Goal: Communication & Community: Answer question/provide support

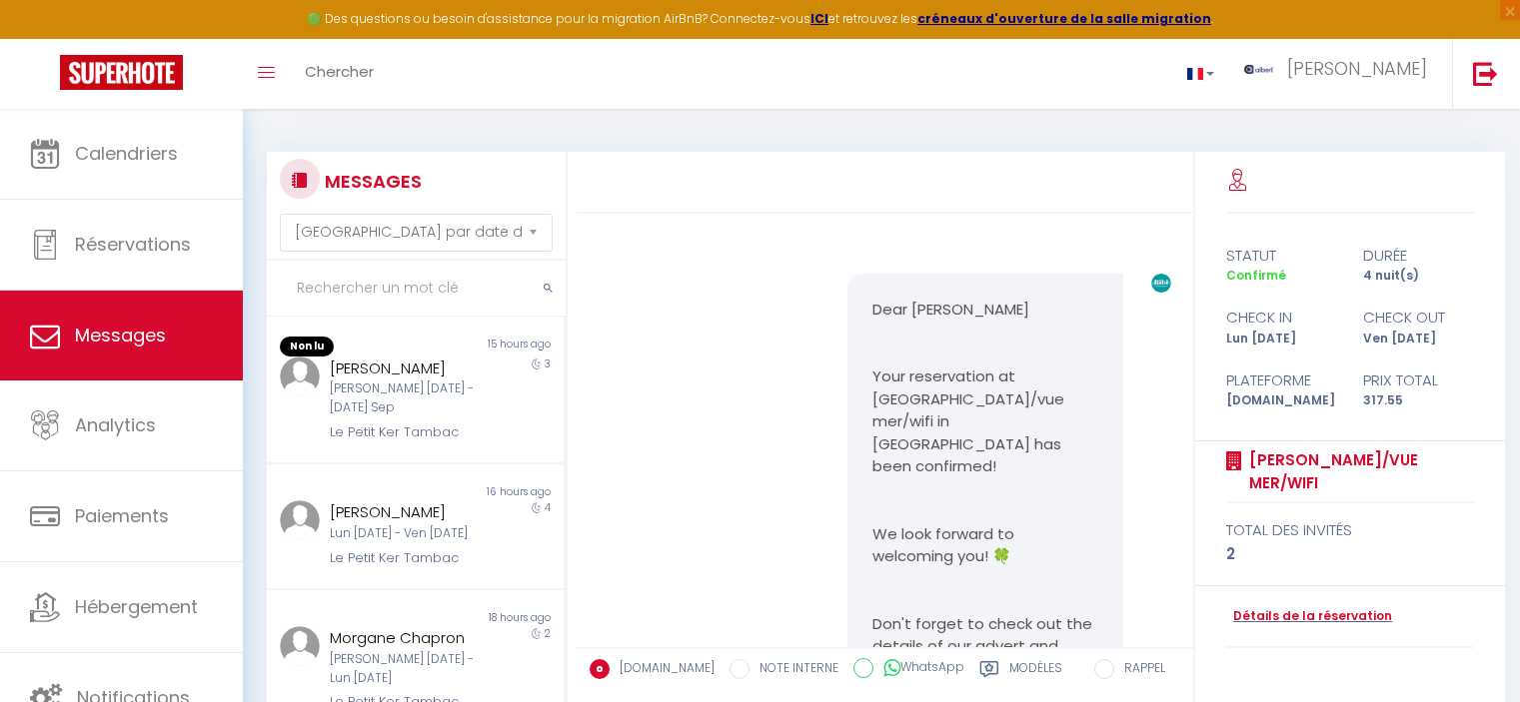
select select "message"
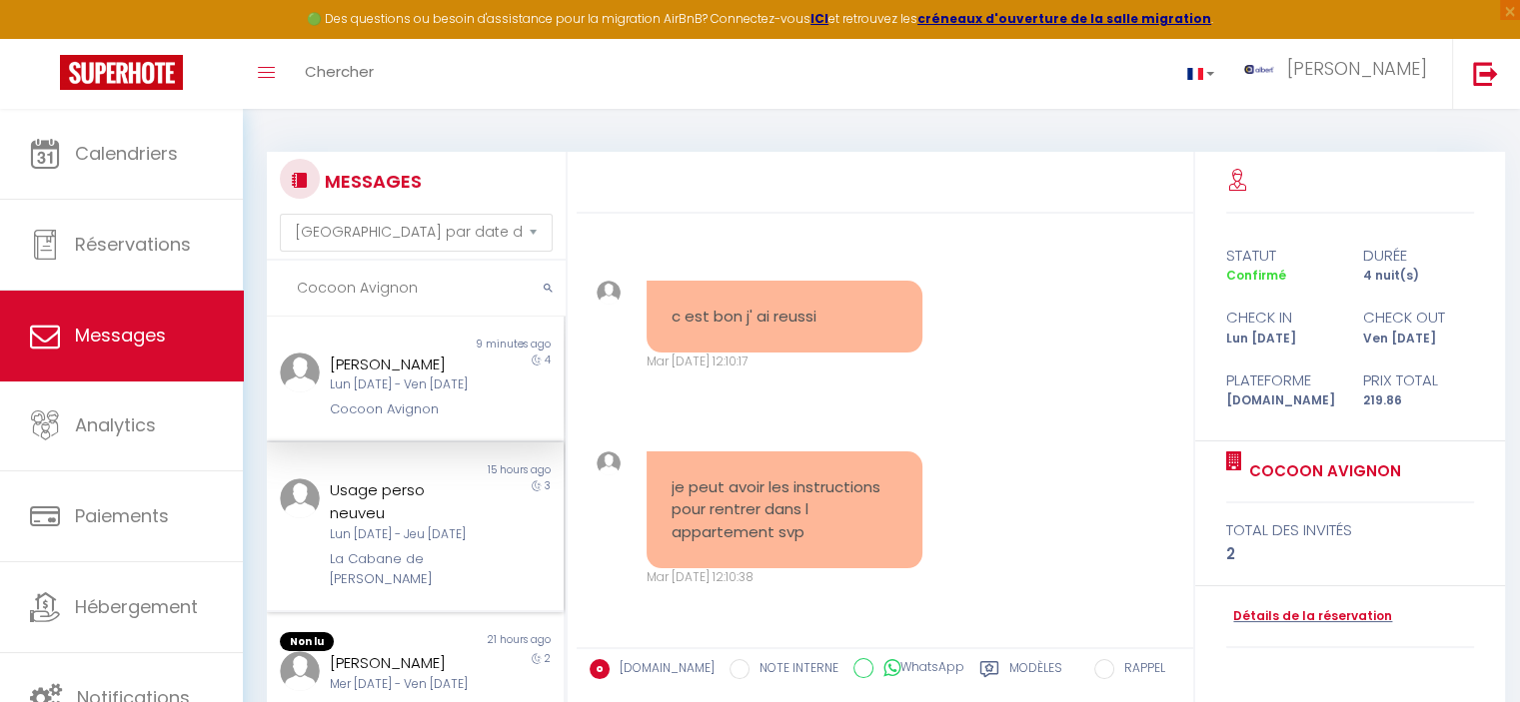
scroll to position [1636, 0]
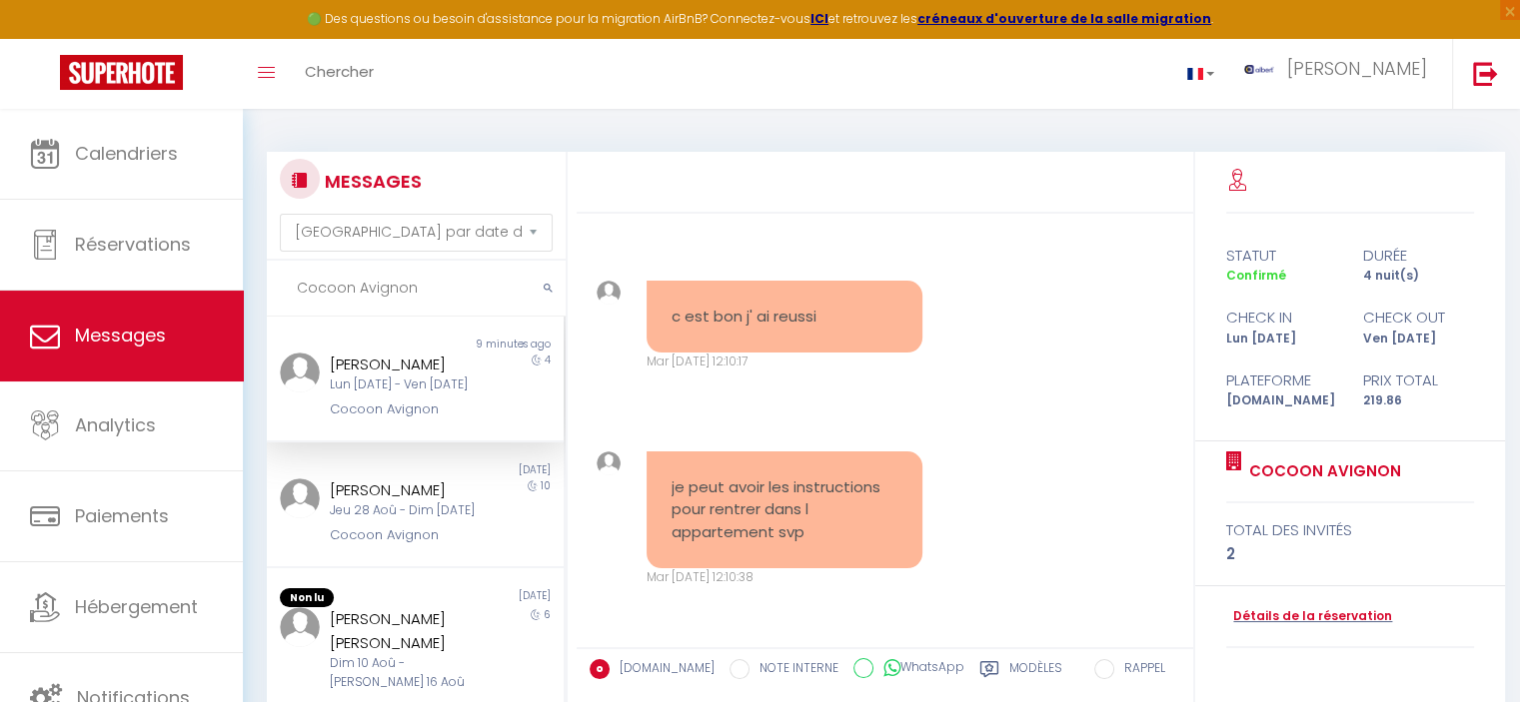
type input "Cocoon Avignon"
click at [397, 395] on div "Lun [DATE] - Ven [DATE]" at bounding box center [403, 385] width 147 height 19
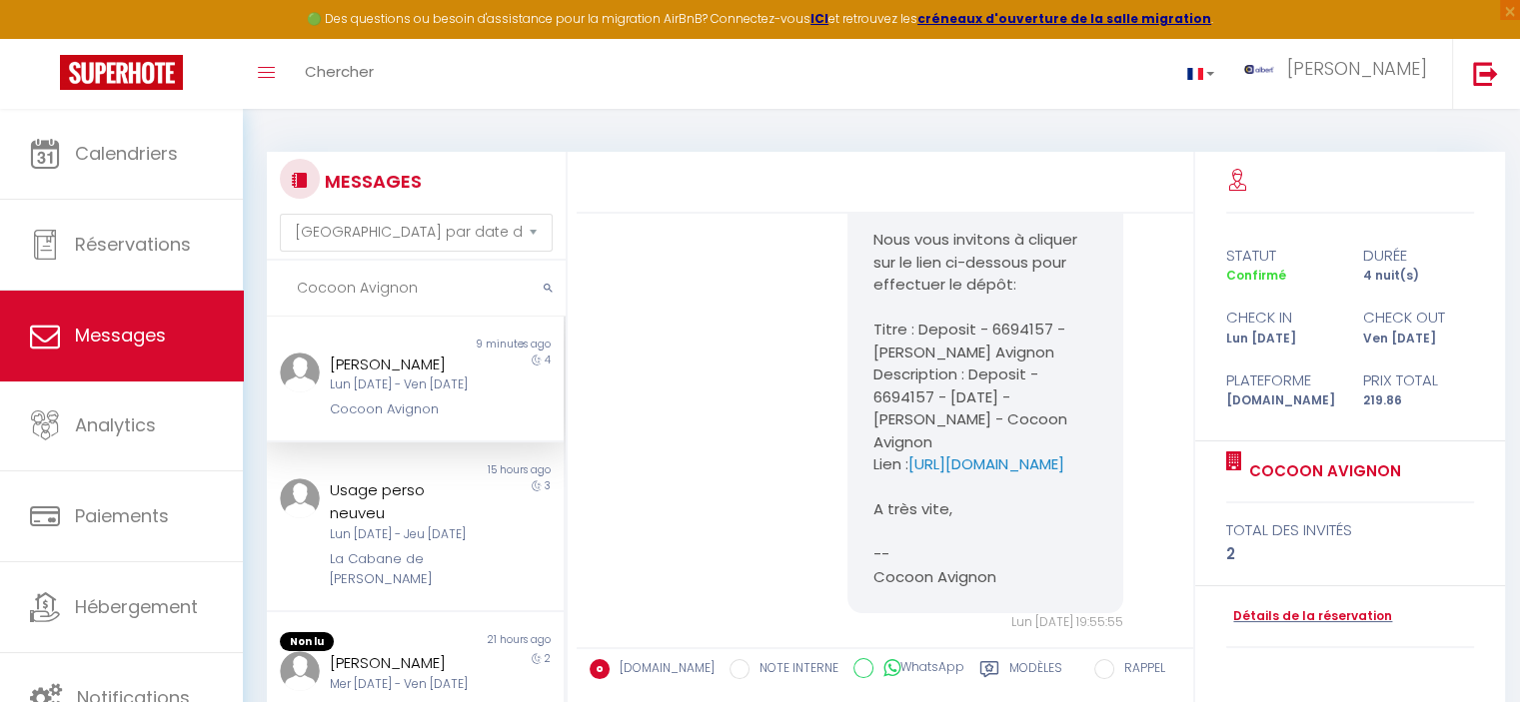
scroll to position [500, 0]
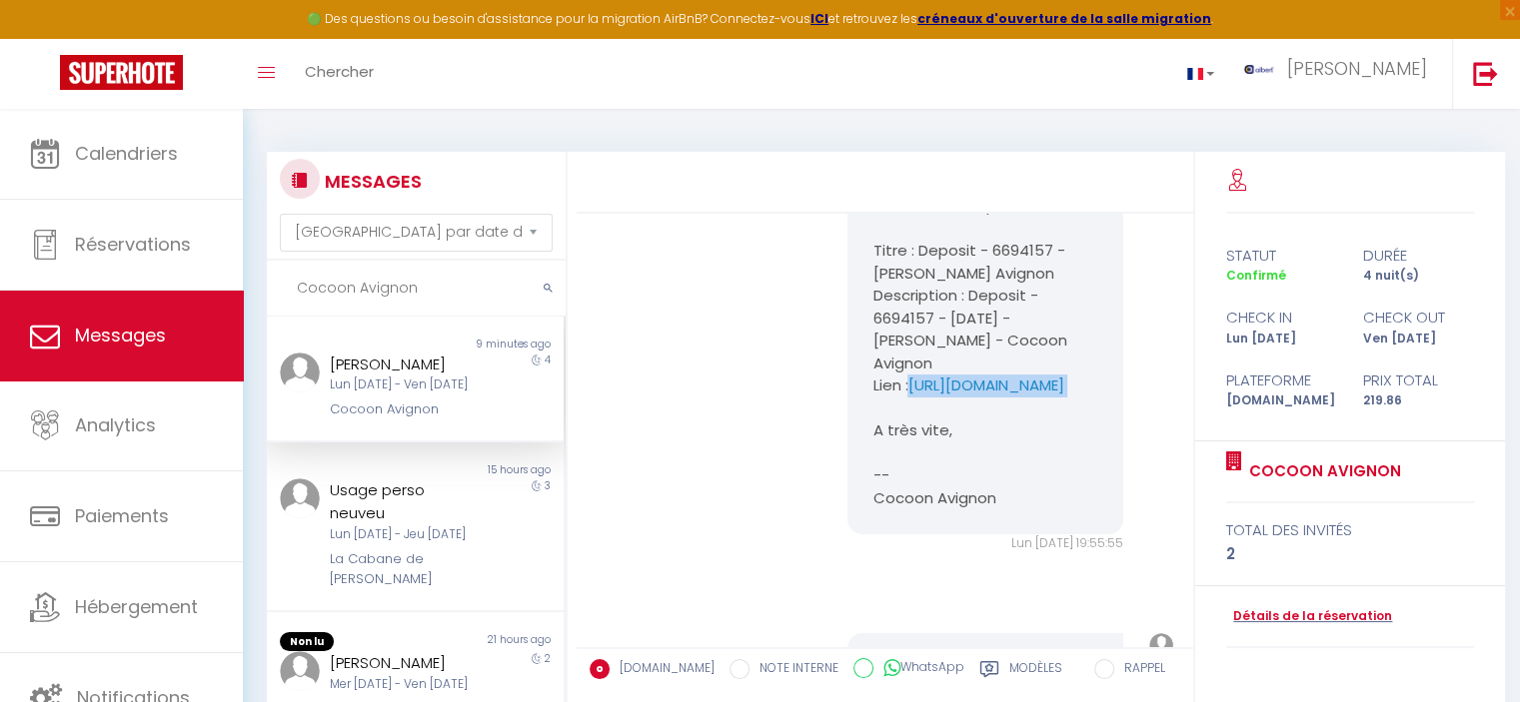
copy pre "[URL][DOMAIN_NAME]"
drag, startPoint x: 966, startPoint y: 499, endPoint x: 851, endPoint y: 479, distance: 116.6
click at [851, 479] on div "Bonjour, Nous vous invitons à cliquer sur le lien ci-dessous pour effectuer le …" at bounding box center [985, 307] width 276 height 455
click at [1298, 610] on link "Détails de la réservation" at bounding box center [1309, 616] width 166 height 19
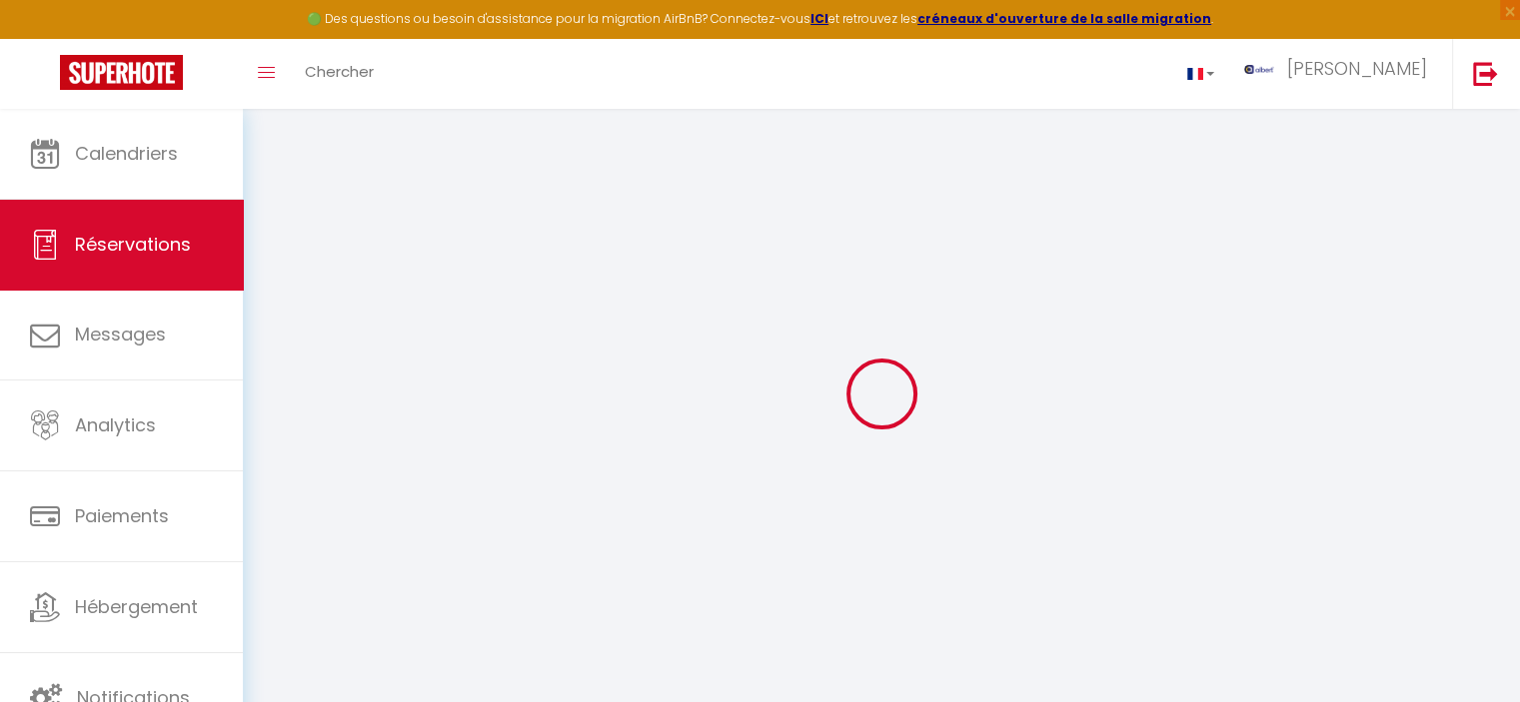
select select
checkbox input "false"
select select
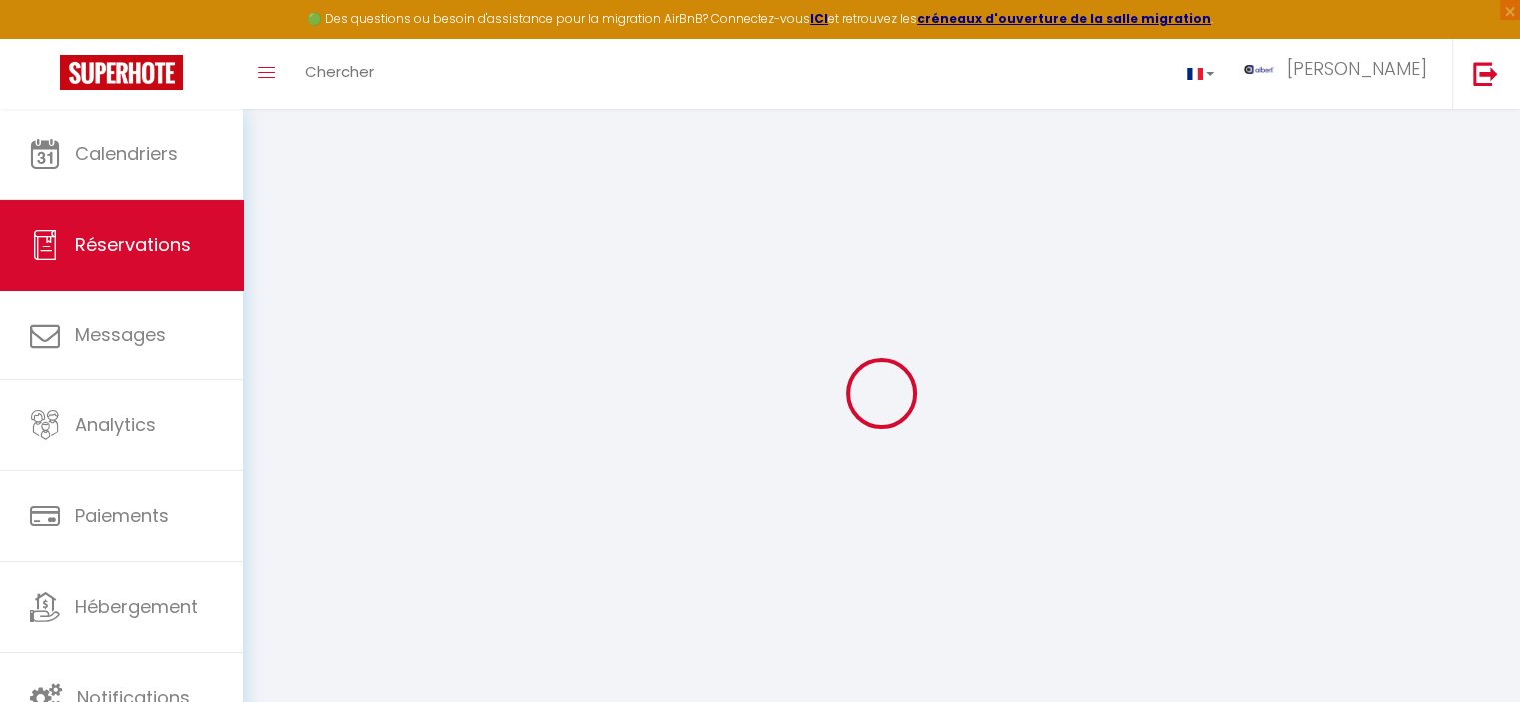
checkbox input "false"
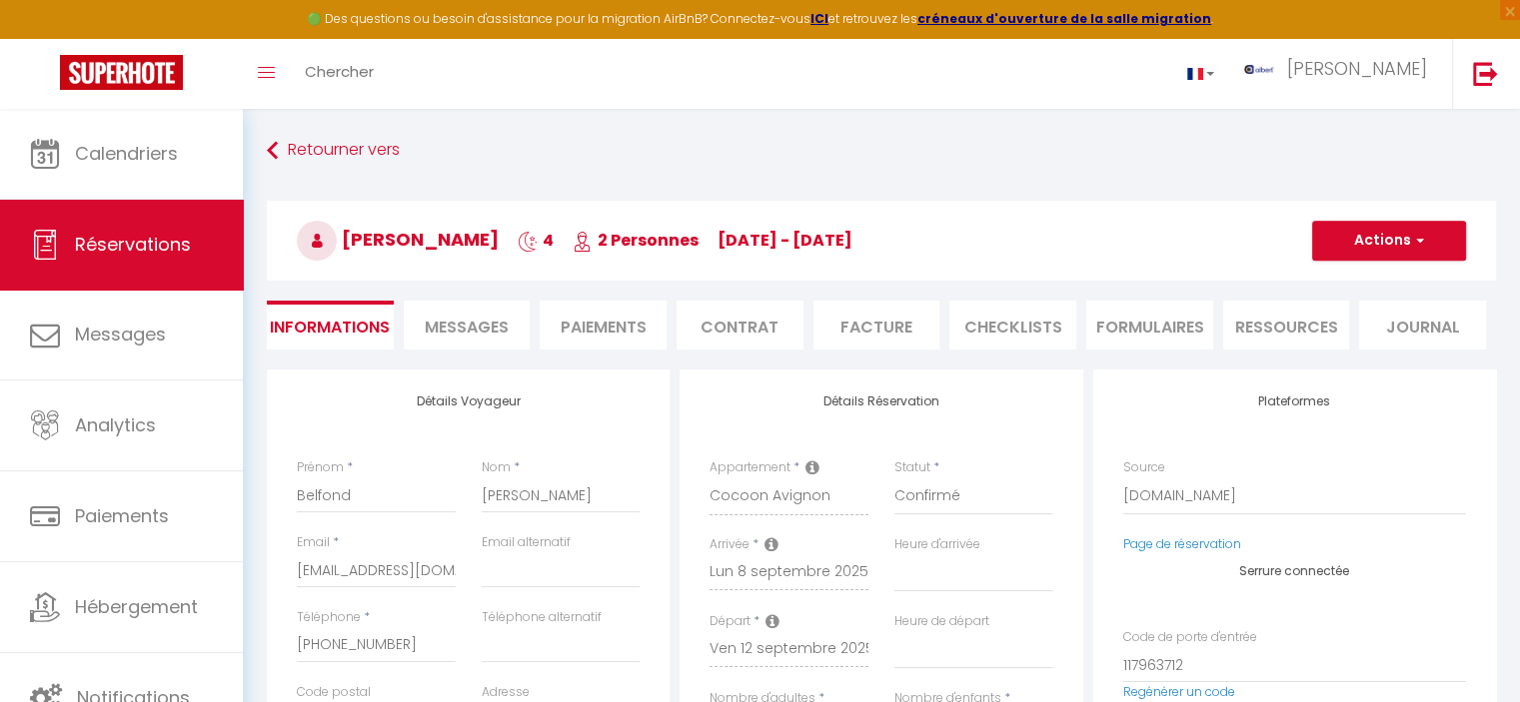
select select
checkbox input "false"
type textarea "** THIS RESERVATION HAS BEEN PRE-PAID ** BOOKING NOTE : Payment charge is EUR 3…"
type input "50"
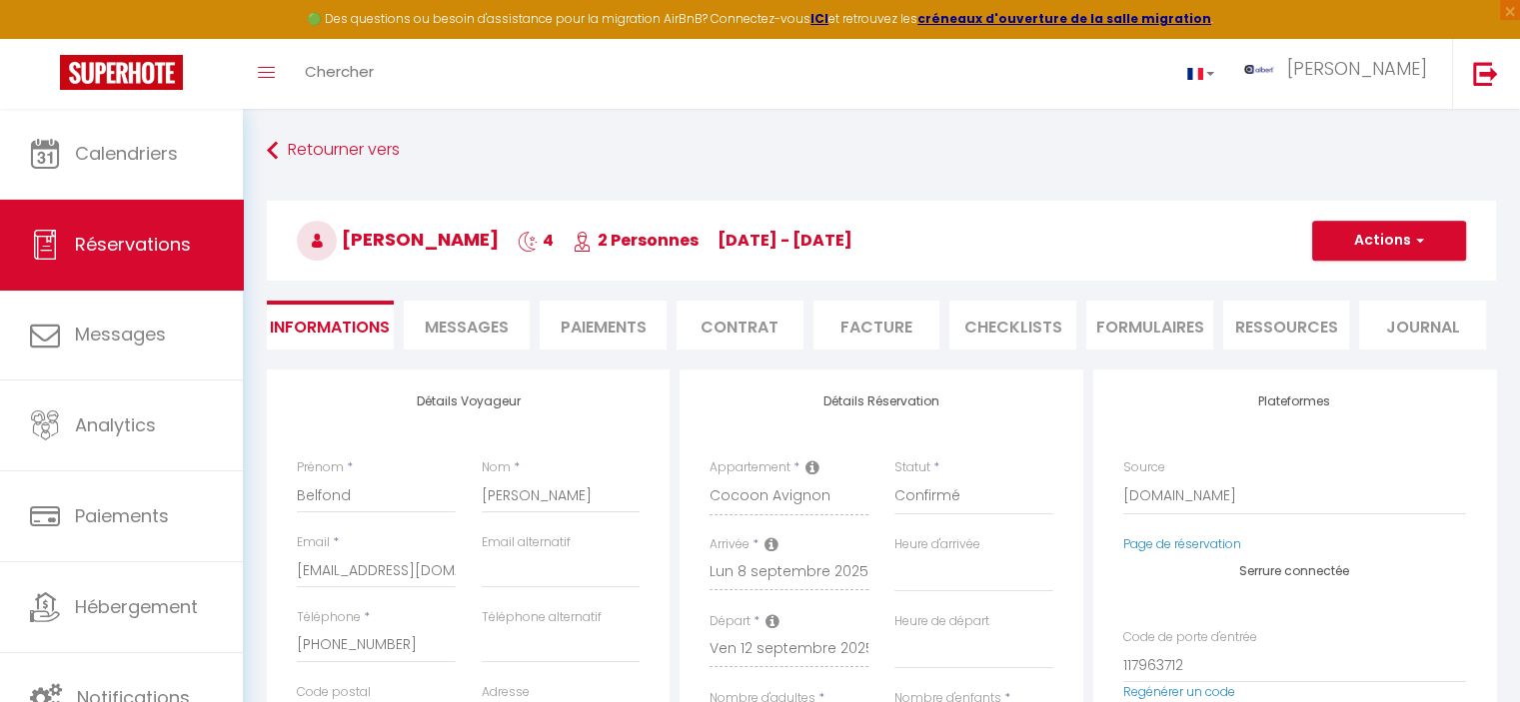
type input "7.14"
select select
checkbox input "false"
select select
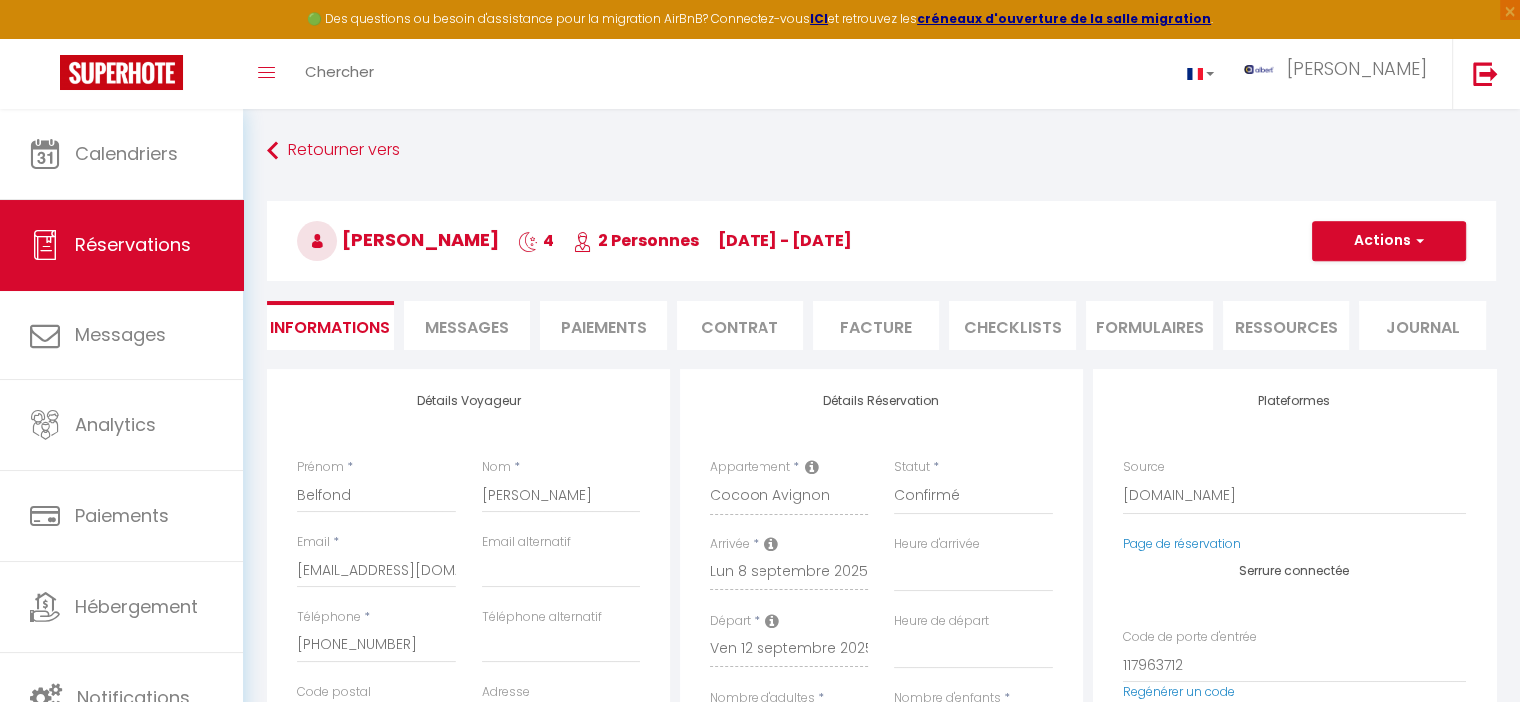
select select
click at [474, 319] on span "Messages" at bounding box center [467, 327] width 84 height 23
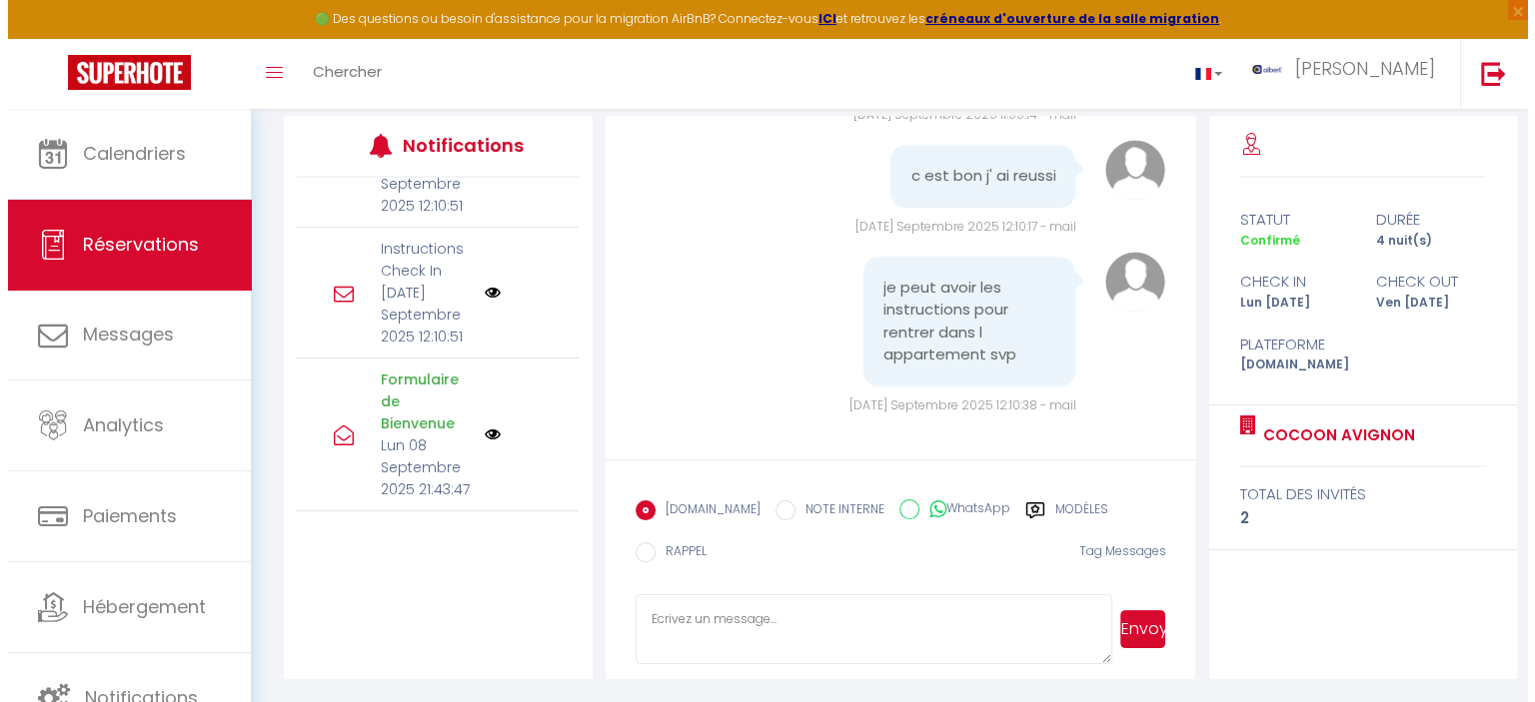
scroll to position [425, 0]
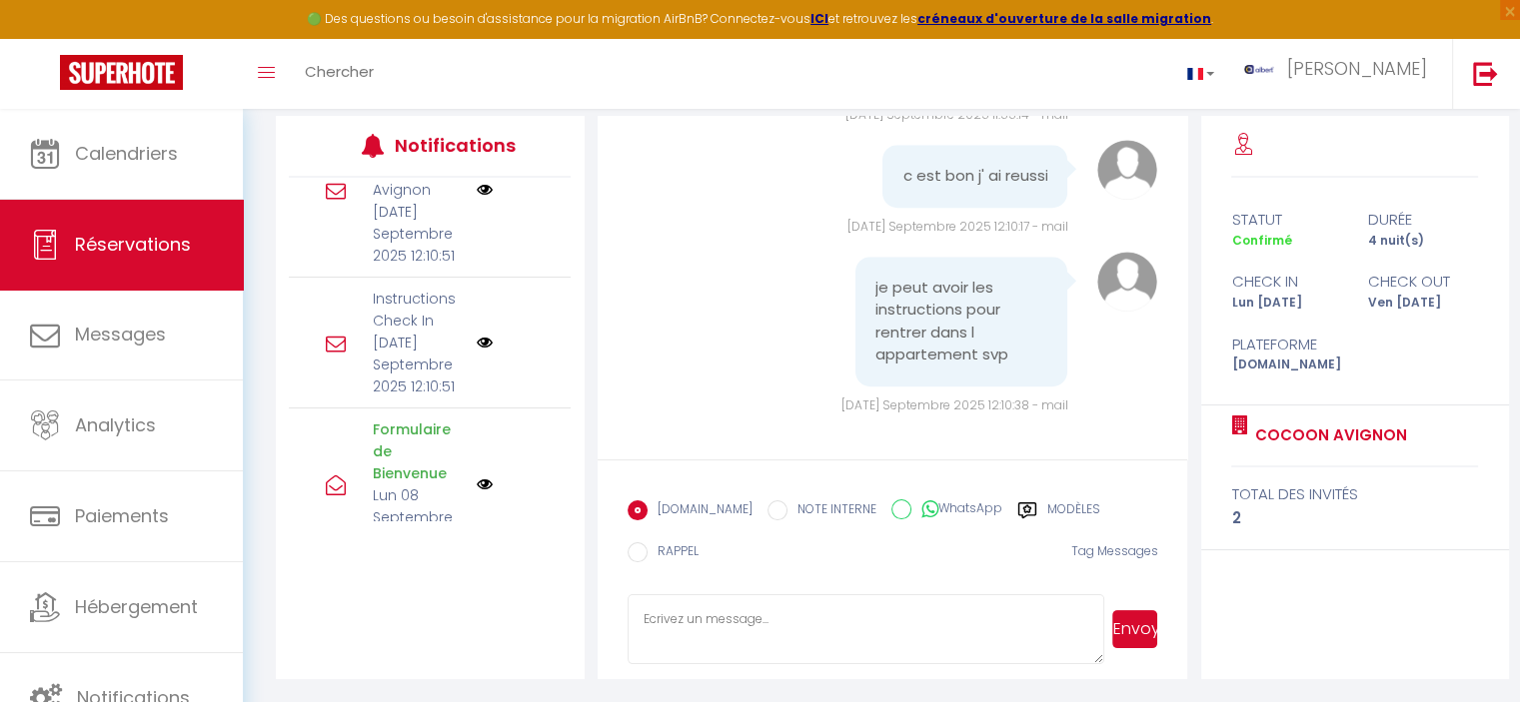
click at [477, 335] on img at bounding box center [485, 343] width 16 height 16
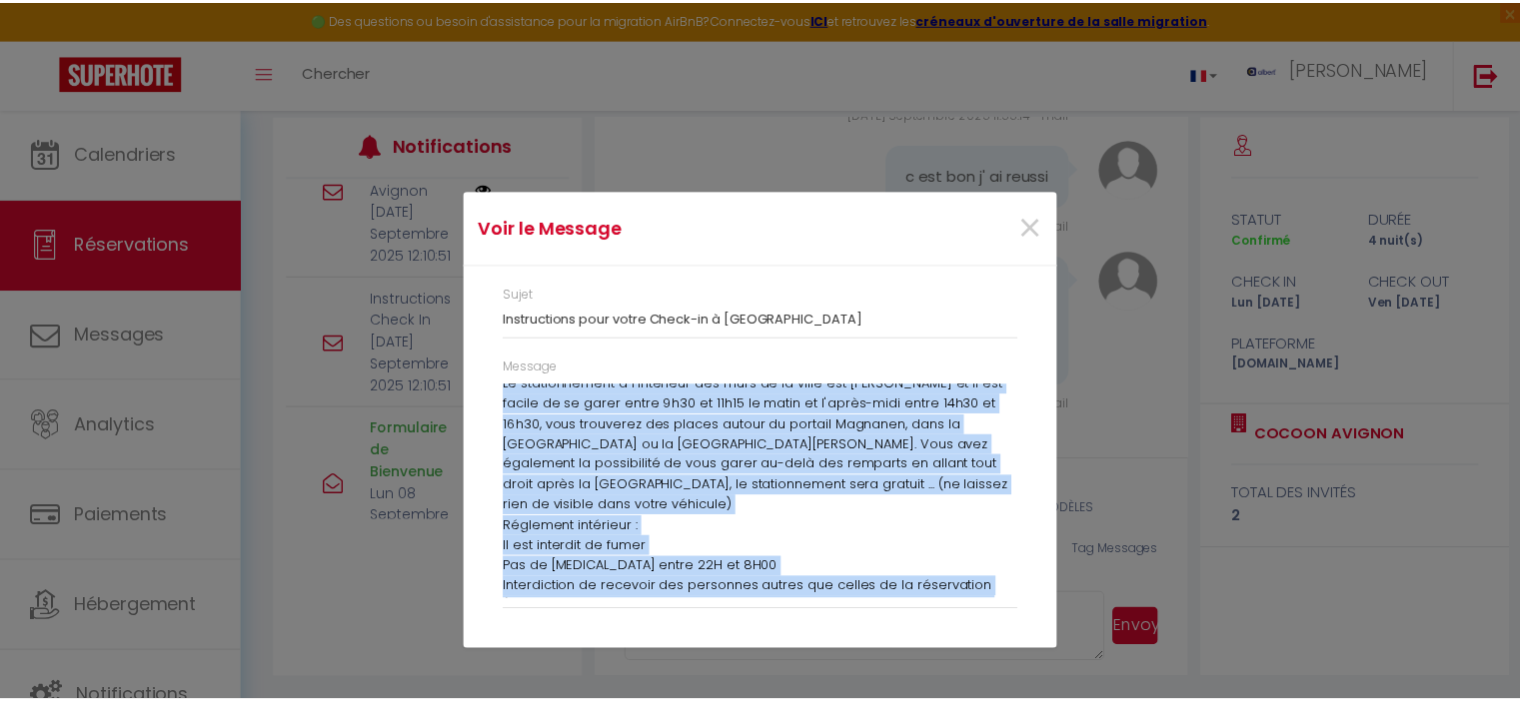
scroll to position [865, 0]
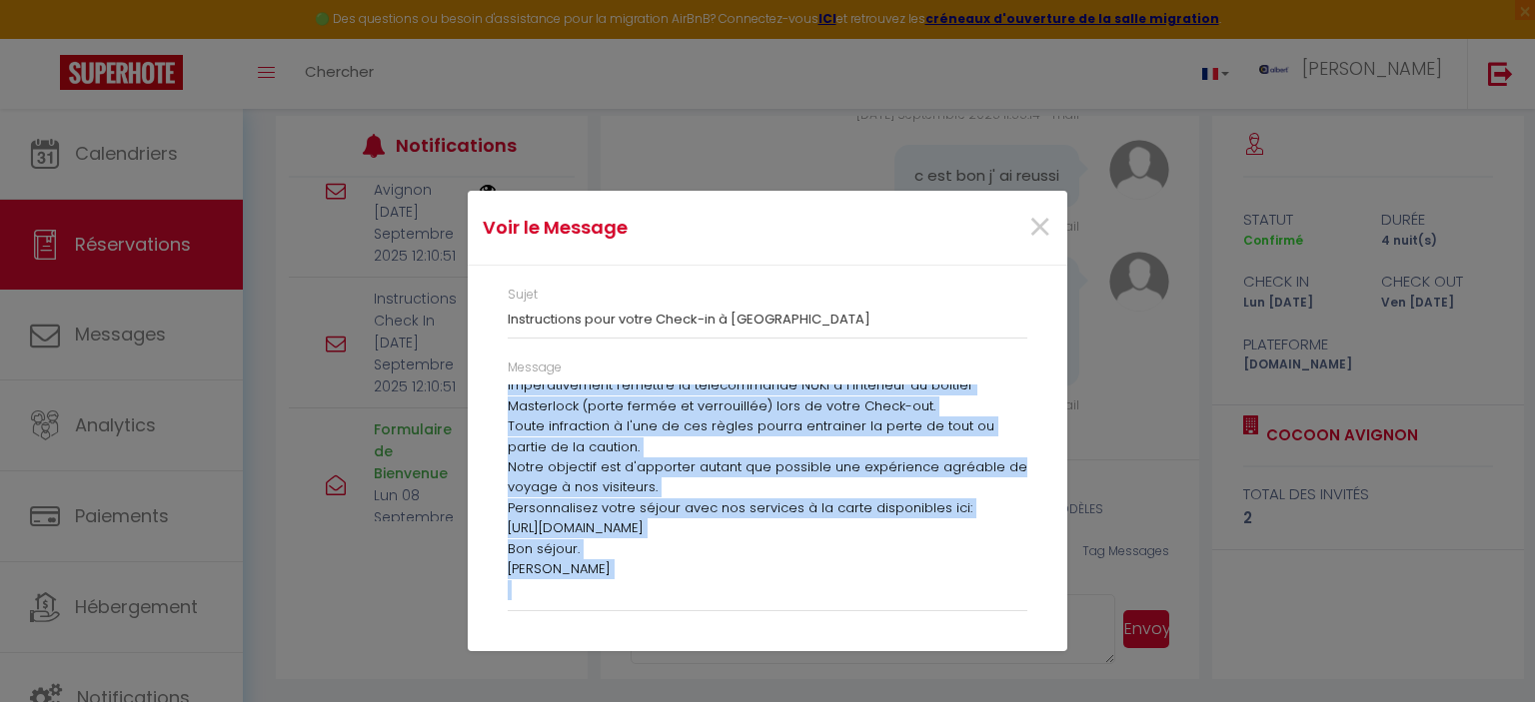
copy div "Lore Ipsumdo, Sitam con adipiscingel sedd eiusm tempor: Incidid: 4 utl et Dolor…"
drag, startPoint x: 504, startPoint y: 395, endPoint x: 735, endPoint y: 527, distance: 266.7
click at [657, 633] on div "Sujet Instructions pour votre Check-in à [GEOGRAPHIC_DATA] [GEOGRAPHIC_DATA] Me…" at bounding box center [767, 458] width 599 height 385
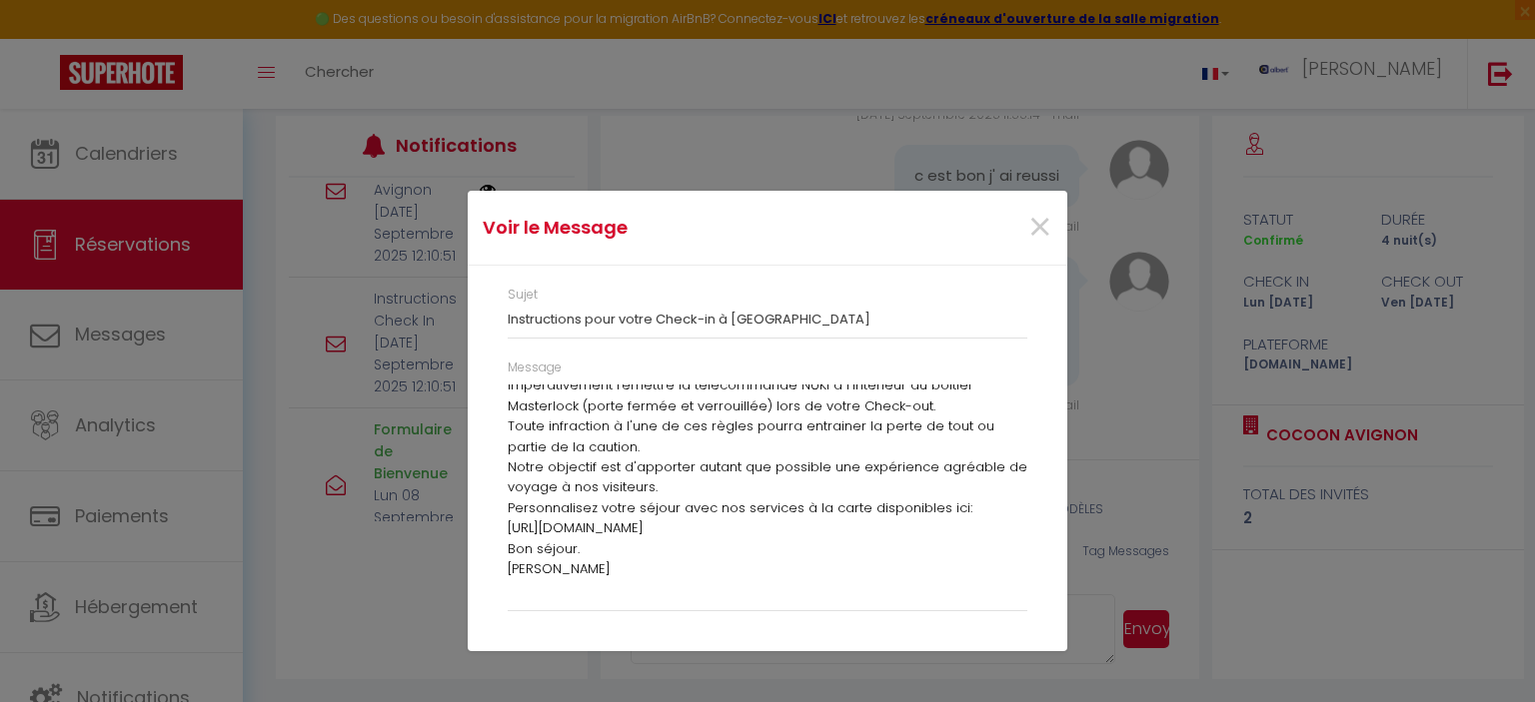
click at [1054, 227] on div "×" at bounding box center [965, 228] width 199 height 44
click at [1039, 226] on span "×" at bounding box center [1039, 228] width 25 height 60
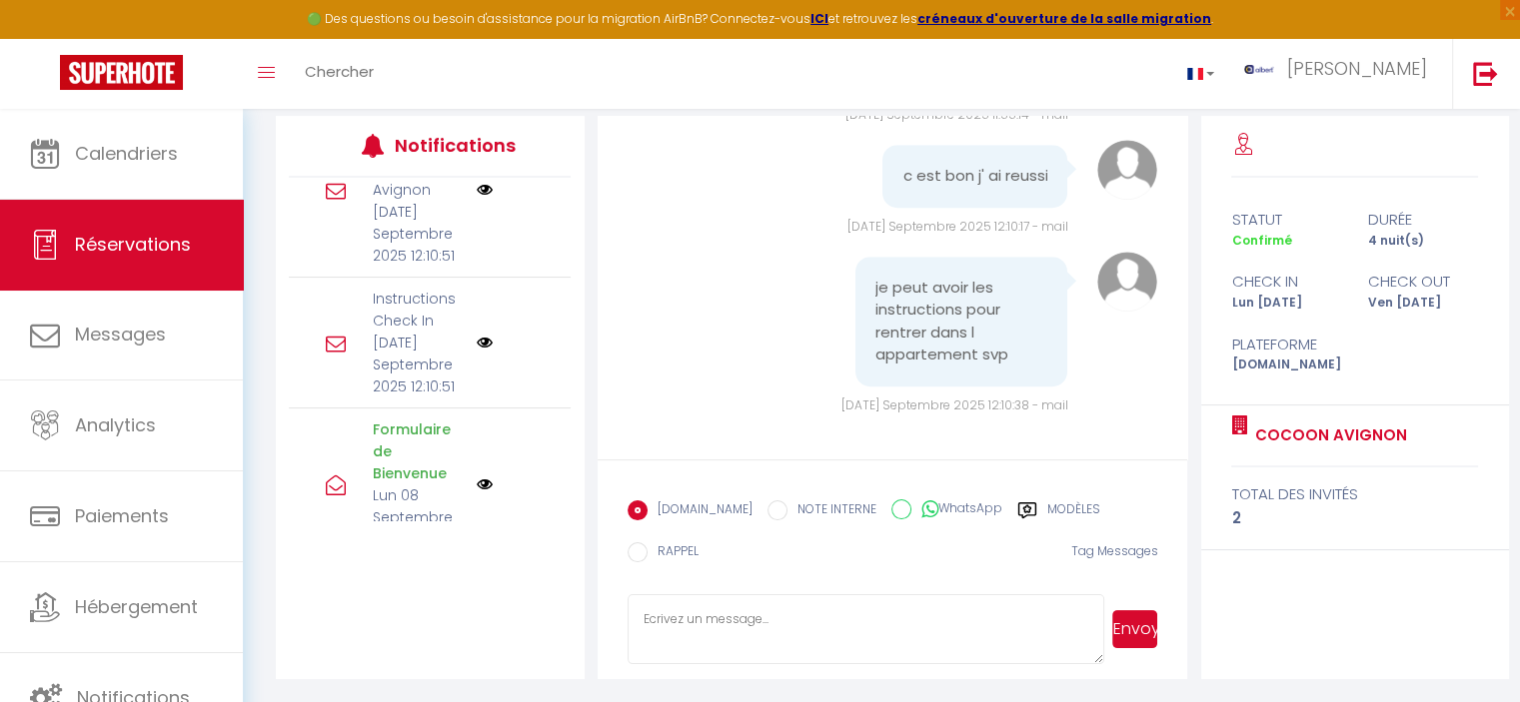
scroll to position [1580, 0]
click at [753, 621] on textarea at bounding box center [866, 629] width 478 height 70
paste textarea "Lore Ipsumdo, Sitam con adipiscingel sedd eiusm tempor: Incidid: 5 utl et Dolor…"
type textarea "Lore Ipsumdo, Sitam con adipiscingel sedd eiusm tempor: Incidid: 5 utl et Dolor…"
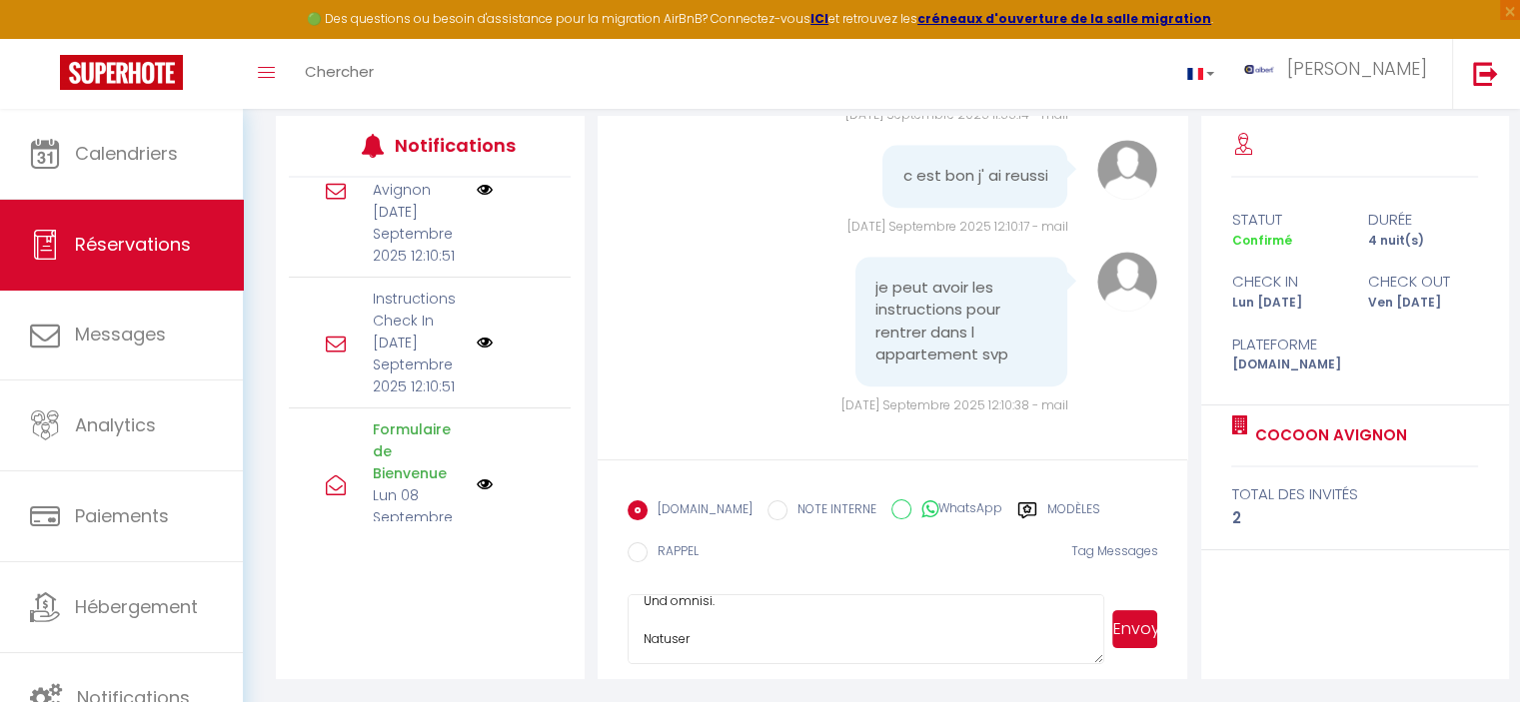
click at [1134, 635] on button "Envoyer" at bounding box center [1134, 629] width 45 height 38
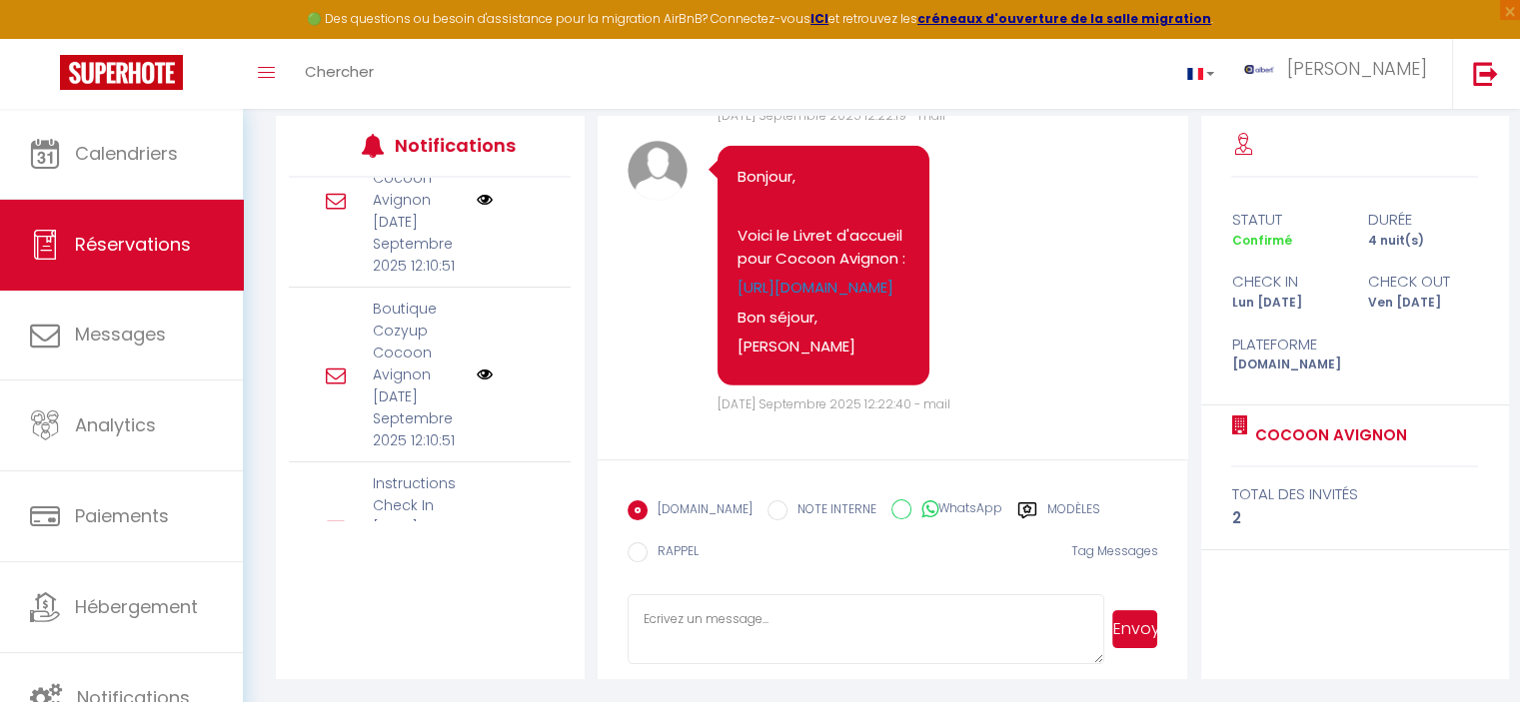
scroll to position [25, 0]
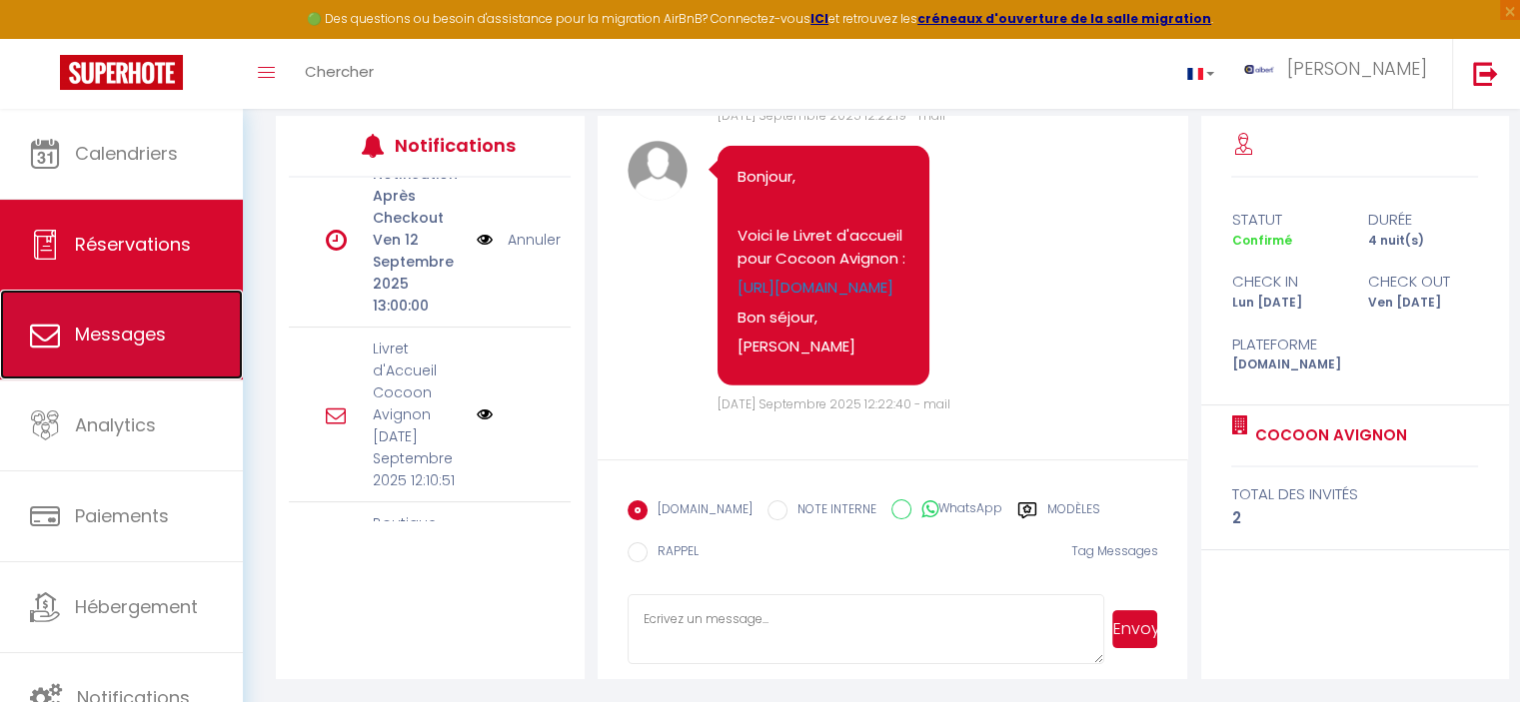
click at [122, 323] on span "Messages" at bounding box center [120, 334] width 91 height 25
select select "message"
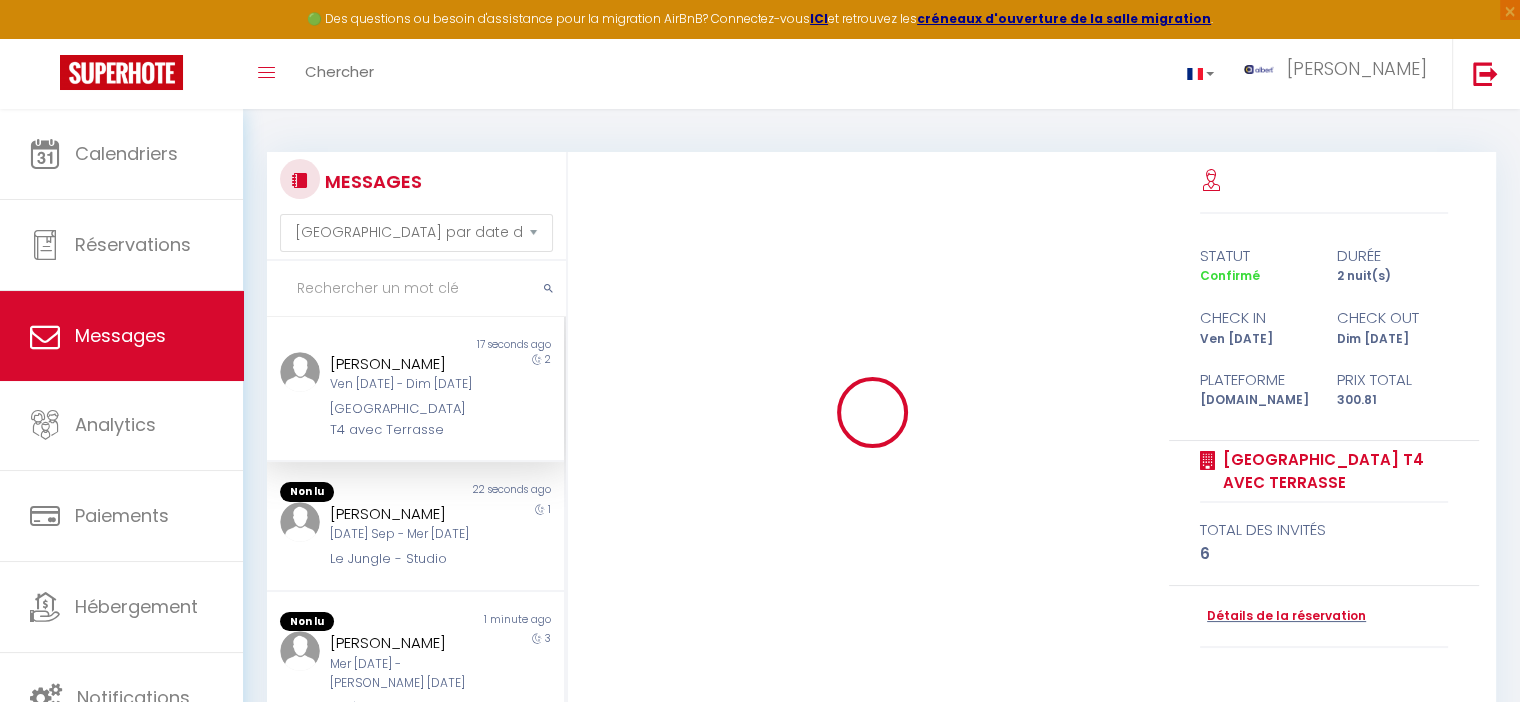
scroll to position [1976, 0]
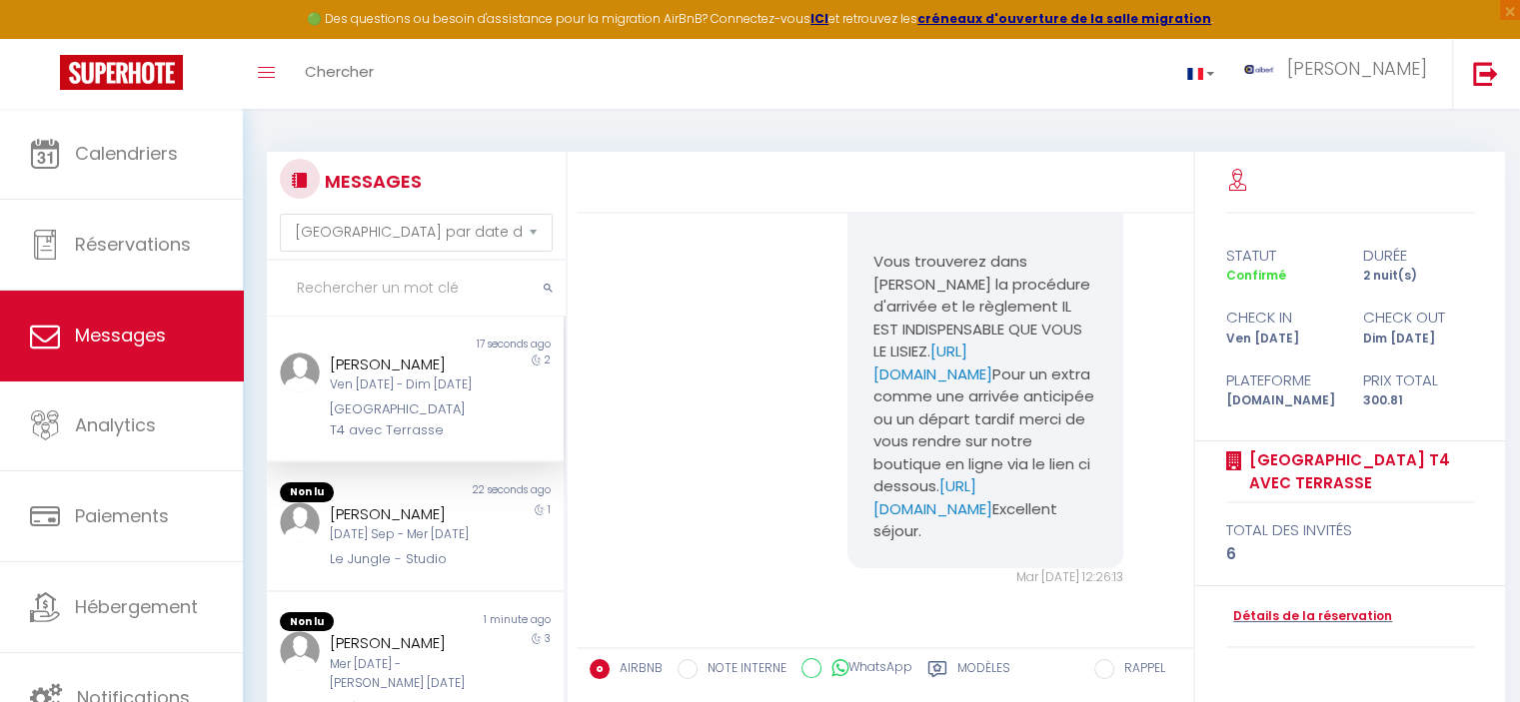
click at [360, 304] on input "text" at bounding box center [416, 289] width 299 height 56
paste input "Holodiuk"
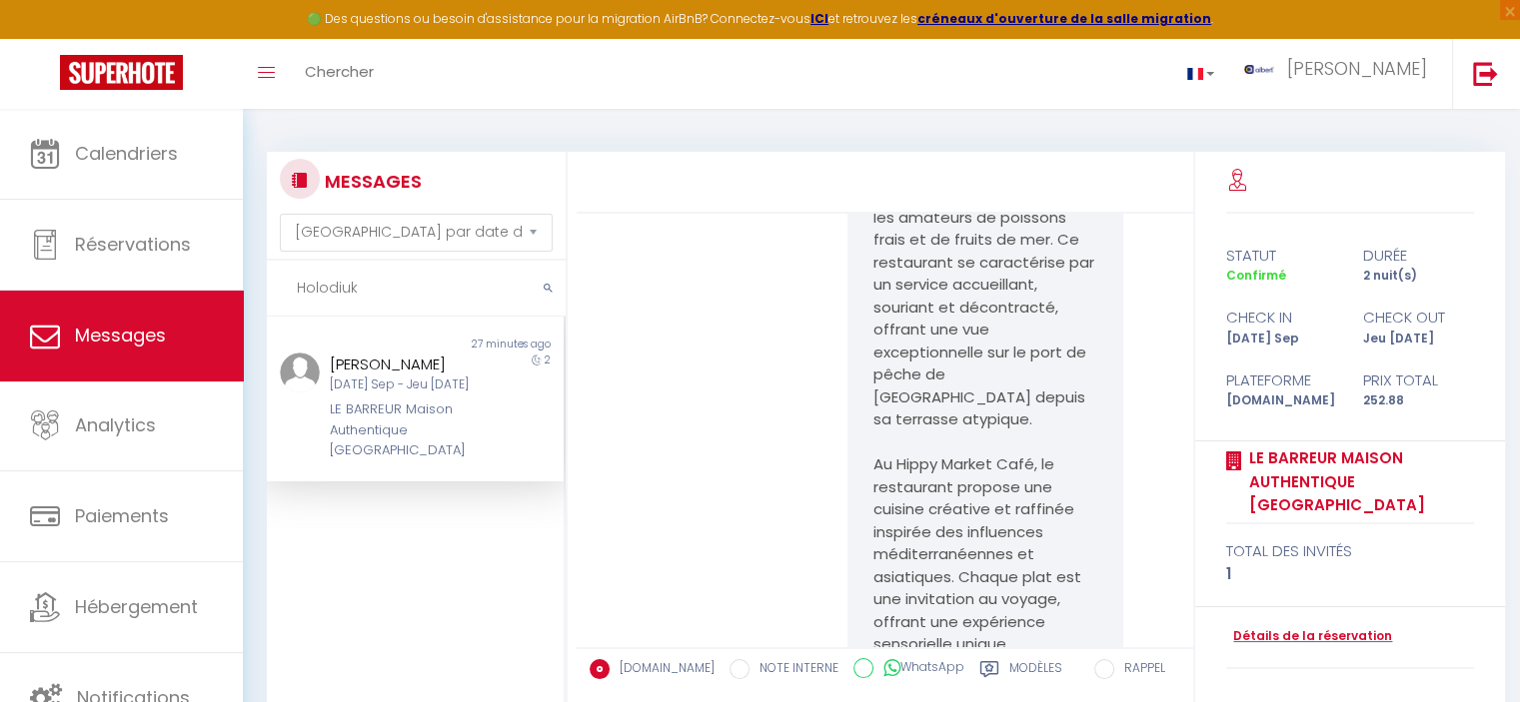
scroll to position [9238, 0]
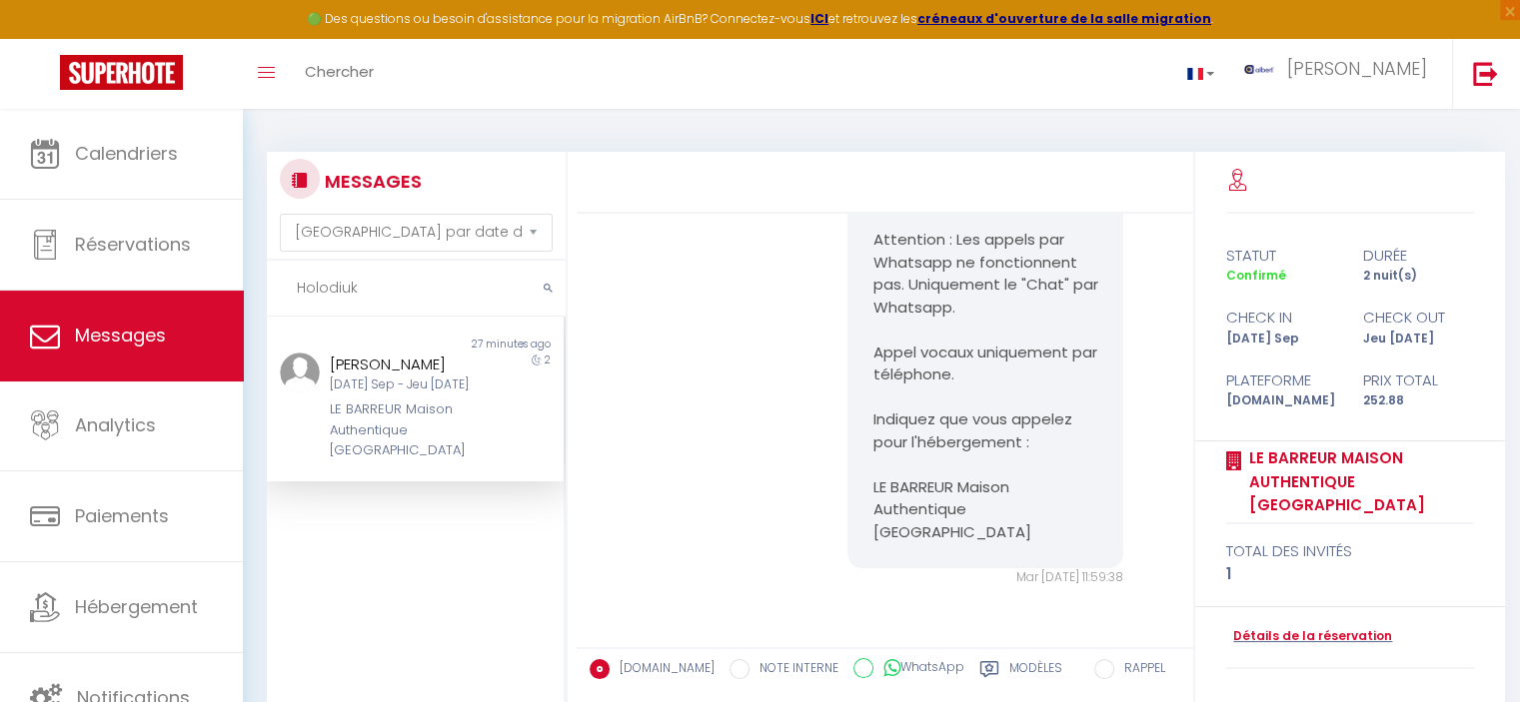
type input "Holodiuk"
drag, startPoint x: 427, startPoint y: 450, endPoint x: 322, endPoint y: 408, distance: 113.0
click at [322, 408] on div "[PERSON_NAME] [DATE] Sep - Jeu [DATE] LE BARREUR Maison Authentique [GEOGRAPHIC…" at bounding box center [402, 407] width 173 height 109
copy div "[PERSON_NAME]"
drag, startPoint x: 420, startPoint y: 360, endPoint x: 322, endPoint y: 362, distance: 97.9
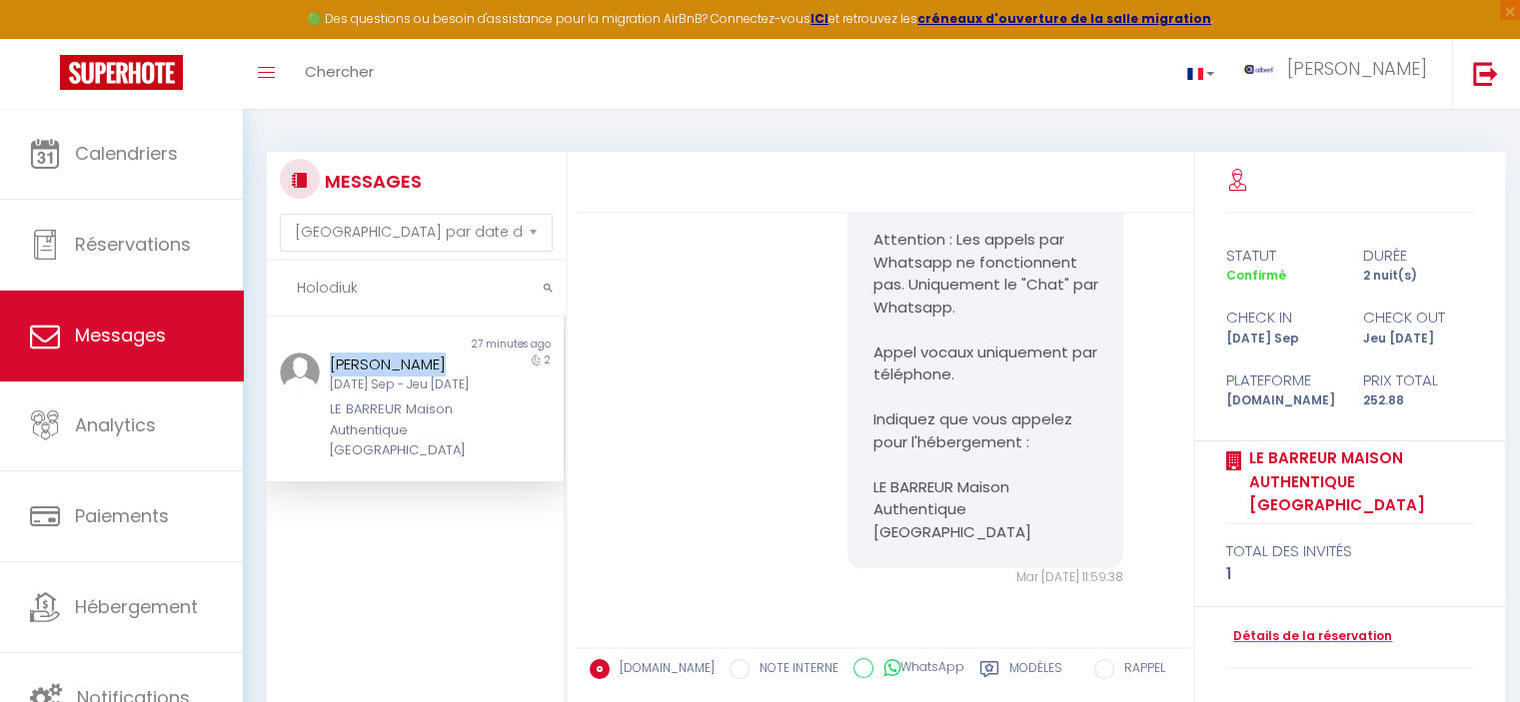
click at [322, 362] on div "[PERSON_NAME] [DATE] Sep - Jeu [DATE] LE BARREUR Maison Authentique [GEOGRAPHIC…" at bounding box center [402, 407] width 173 height 109
copy div "[DATE] Sep - Jeu [DATE]"
drag, startPoint x: 470, startPoint y: 386, endPoint x: 329, endPoint y: 386, distance: 140.9
click at [329, 386] on div "[PERSON_NAME] [DATE] Sep - Jeu [DATE] LE BARREUR Maison Authentique [GEOGRAPHIC…" at bounding box center [402, 407] width 173 height 109
drag, startPoint x: 437, startPoint y: 351, endPoint x: 316, endPoint y: 365, distance: 121.7
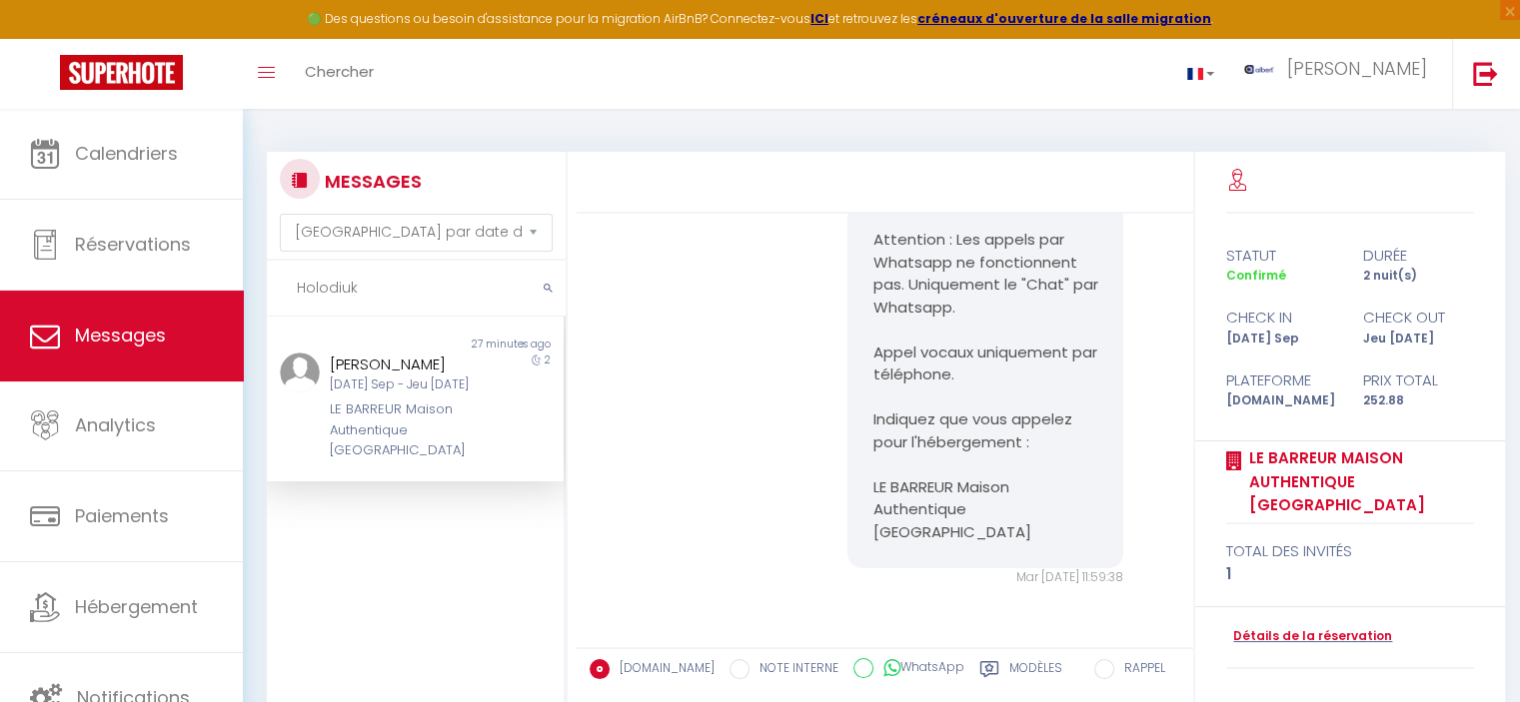
click at [316, 365] on div "[PERSON_NAME] [DATE] Sep - Jeu [DATE] LE BARREUR Maison Authentique [GEOGRAPHIC…" at bounding box center [402, 407] width 173 height 109
copy div "[PERSON_NAME]"
drag, startPoint x: 323, startPoint y: 365, endPoint x: 442, endPoint y: 373, distance: 119.2
click at [442, 373] on div "[PERSON_NAME] [DATE] Sep - Jeu [DATE] LE BARREUR Maison Authentique [GEOGRAPHIC…" at bounding box center [402, 407] width 173 height 109
